Goal: Check status: Check status

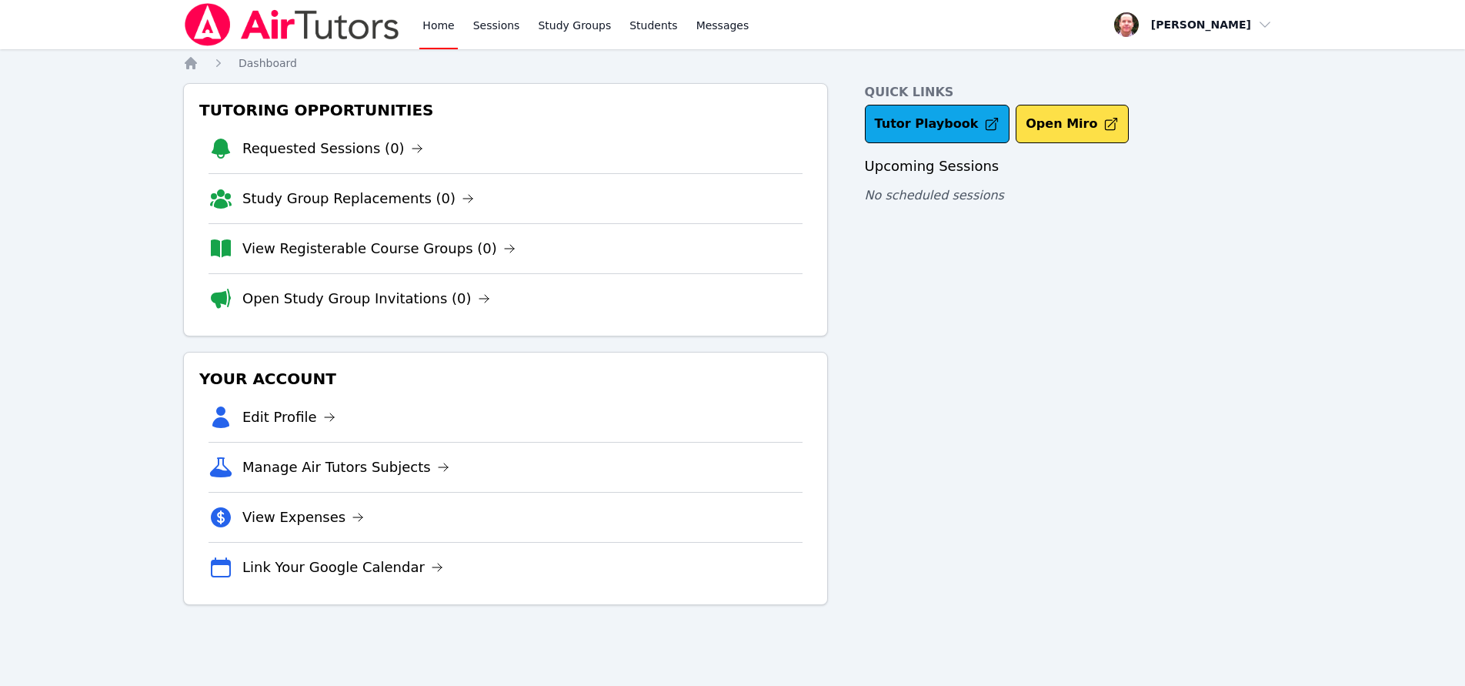
click at [766, 226] on li "View Registerable Course Groups (0)" at bounding box center [506, 248] width 594 height 50
click at [766, 229] on li "View Registerable Course Groups (0)" at bounding box center [506, 248] width 594 height 50
click at [1208, 254] on div "Quick Links Tutor Playbook Open Miro Upcoming Sessions No scheduled sessions" at bounding box center [1073, 344] width 417 height 522
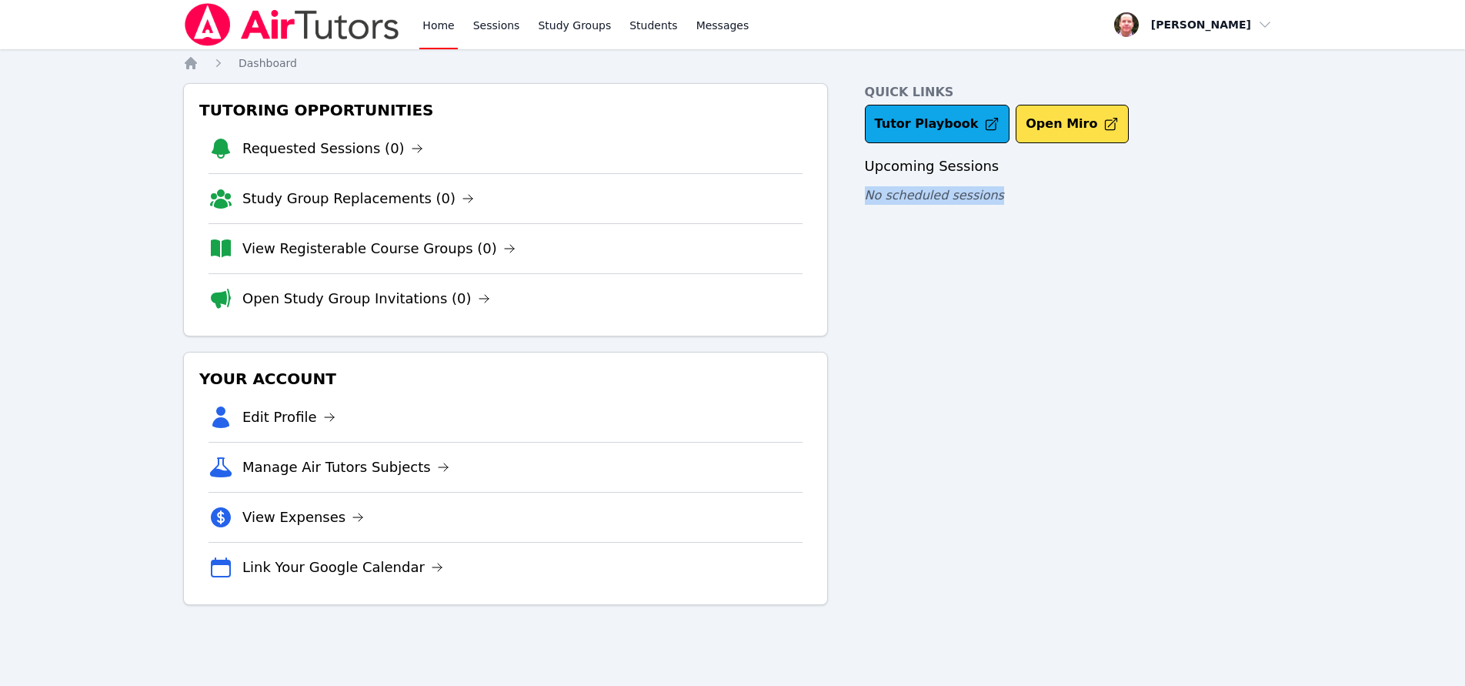
click at [1208, 254] on div "Quick Links Tutor Playbook Open Miro Upcoming Sessions No scheduled sessions" at bounding box center [1073, 344] width 417 height 522
click at [378, 171] on li "Requested Sessions (0)" at bounding box center [506, 148] width 594 height 49
click at [382, 171] on li "Requested Sessions (0)" at bounding box center [506, 148] width 594 height 49
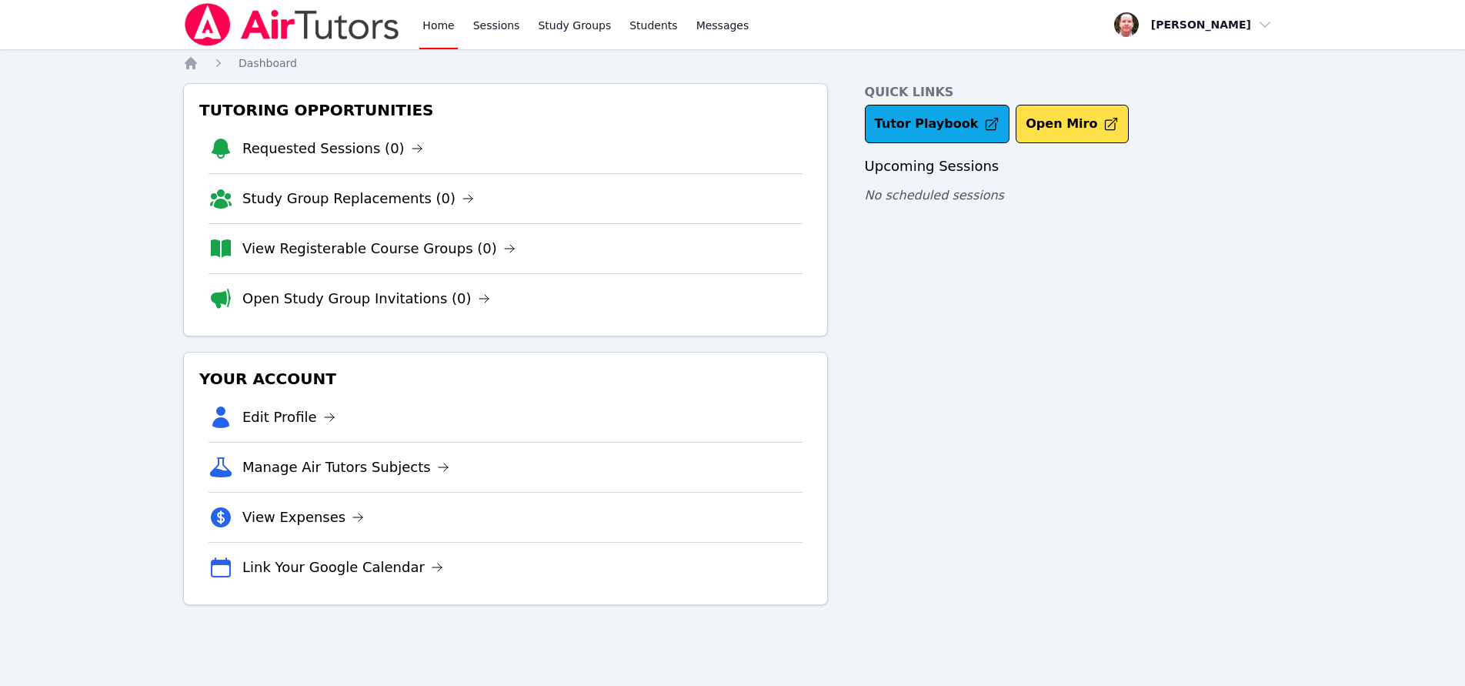
click at [65, 312] on div "Home Sessions Study Groups Students Messages Open user menu Frank Burmann Open …" at bounding box center [732, 343] width 1465 height 686
click at [1205, 313] on div "Quick Links Tutor Playbook Open Miro Upcoming Sessions No scheduled sessions" at bounding box center [1073, 344] width 417 height 522
click at [1183, 297] on div "Quick Links Tutor Playbook Open Miro Upcoming Sessions No scheduled sessions" at bounding box center [1073, 344] width 417 height 522
